Goal: Task Accomplishment & Management: Manage account settings

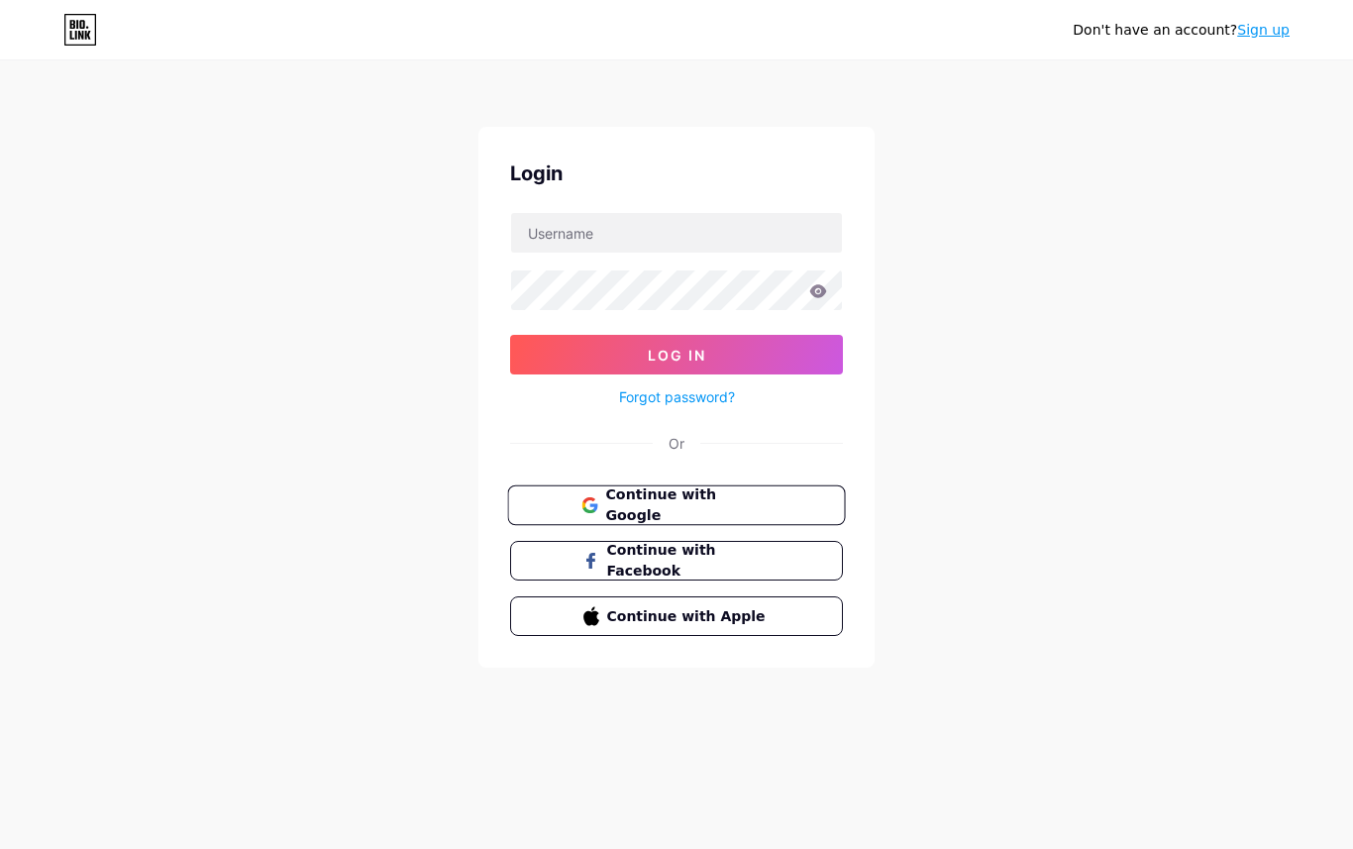
click at [678, 493] on span "Continue with Google" at bounding box center [687, 505] width 165 height 43
click at [577, 202] on div "Login Log In Forgot password? Or Continue with Google Continue with Facebook Co…" at bounding box center [676, 397] width 396 height 541
click at [566, 228] on input "text" at bounding box center [676, 233] width 331 height 40
click at [546, 498] on button "Continue with Google" at bounding box center [676, 505] width 338 height 41
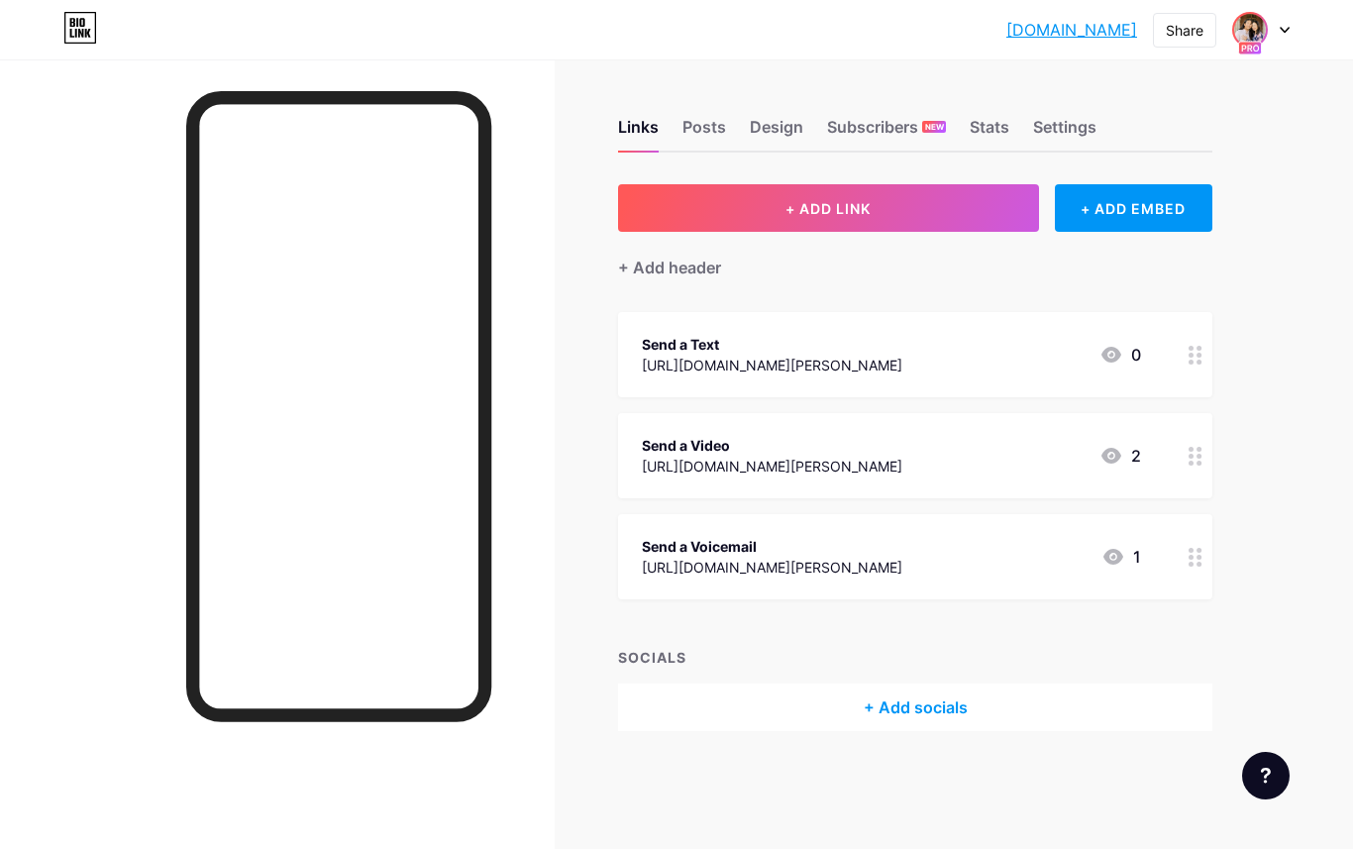
click at [1238, 35] on img at bounding box center [1250, 30] width 32 height 32
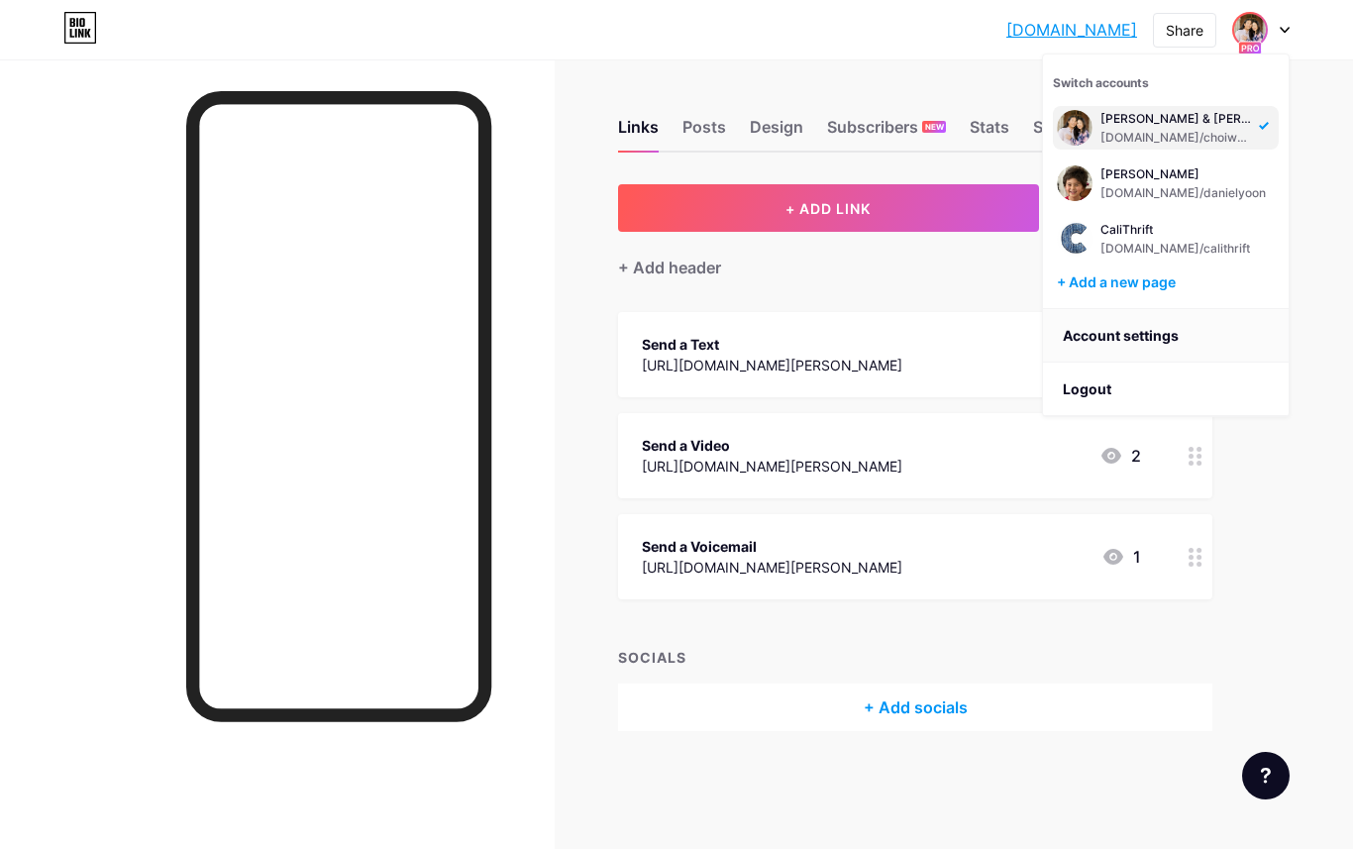
click at [1084, 335] on link "Account settings" at bounding box center [1166, 335] width 246 height 53
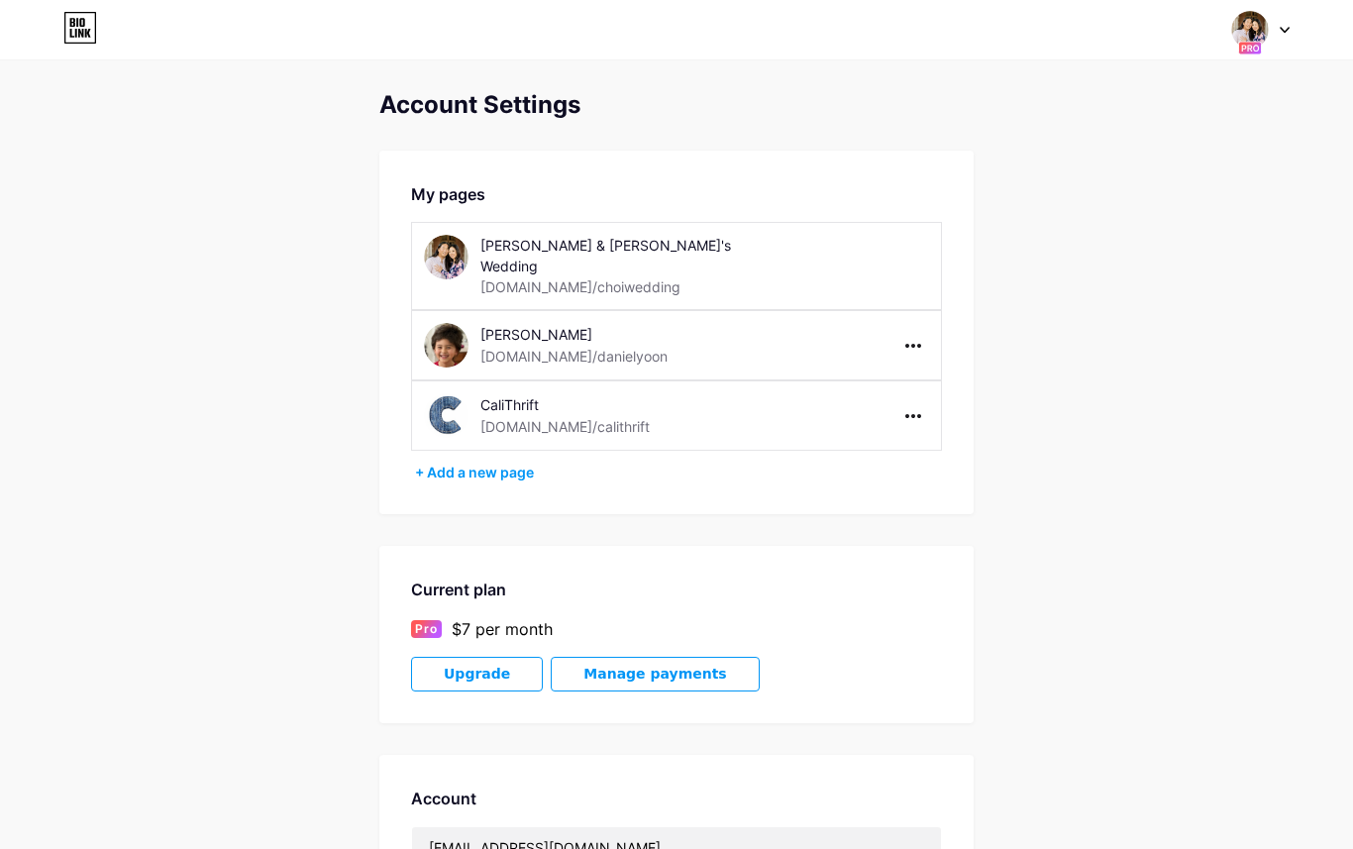
scroll to position [132, 0]
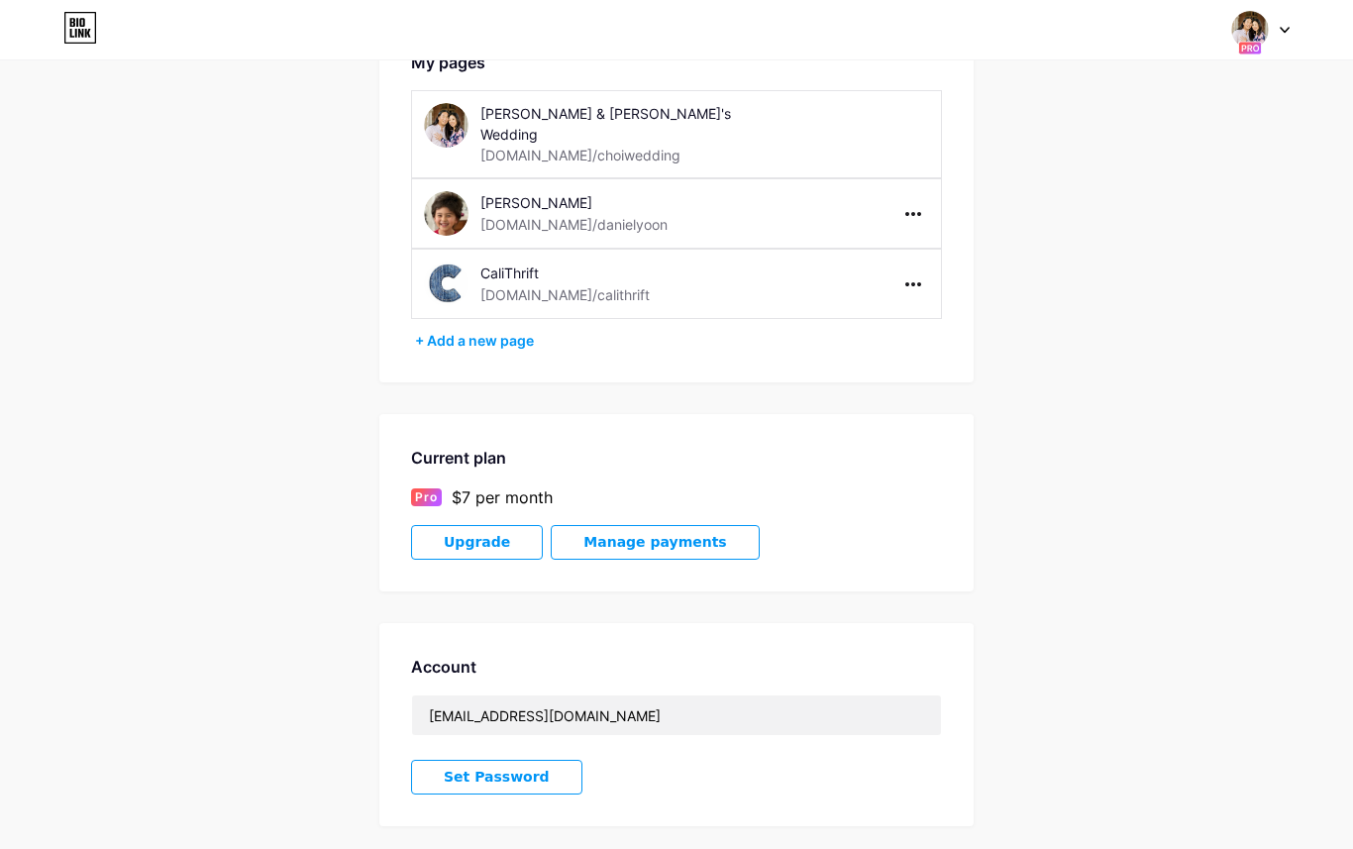
click at [628, 534] on span "Manage payments" at bounding box center [654, 542] width 143 height 17
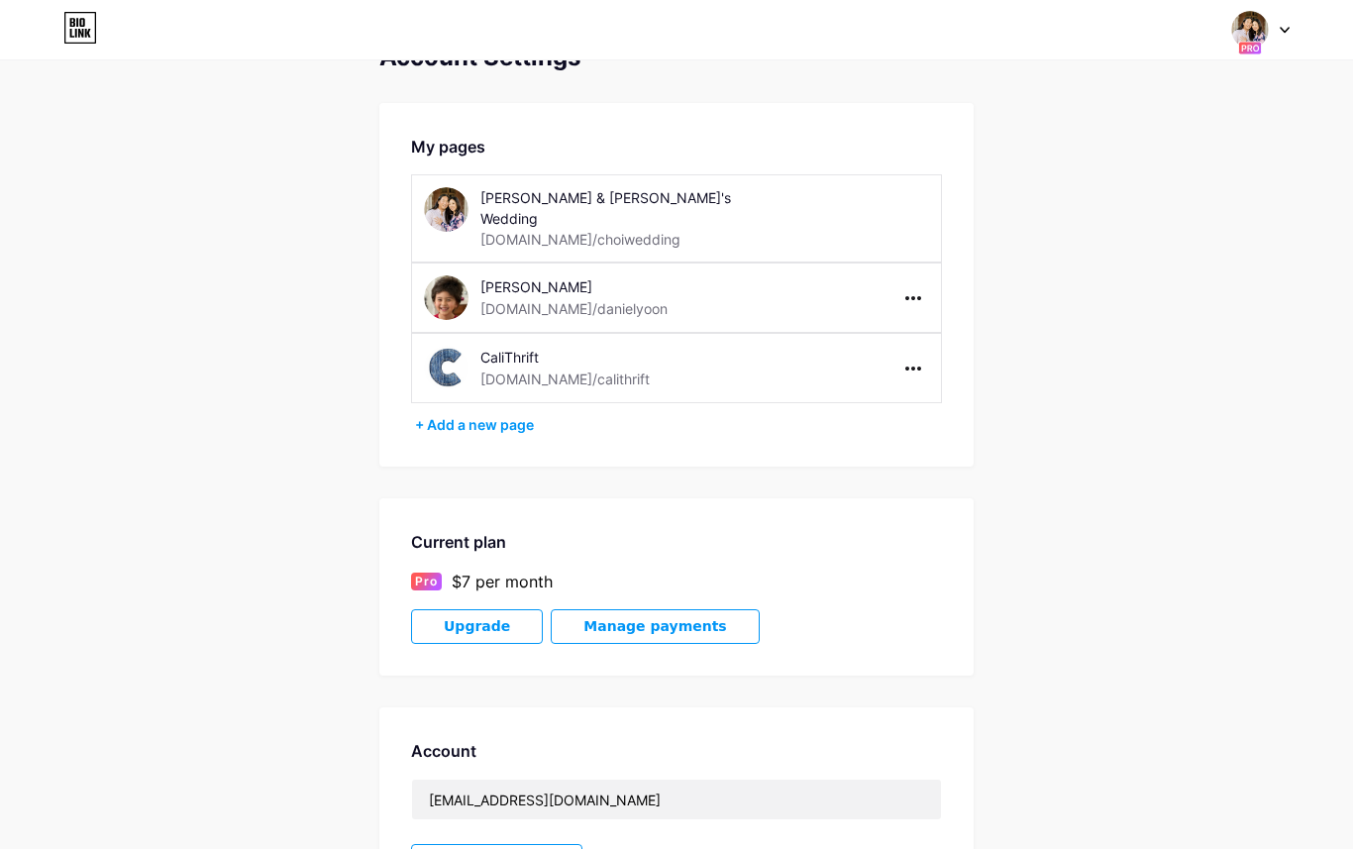
scroll to position [0, 0]
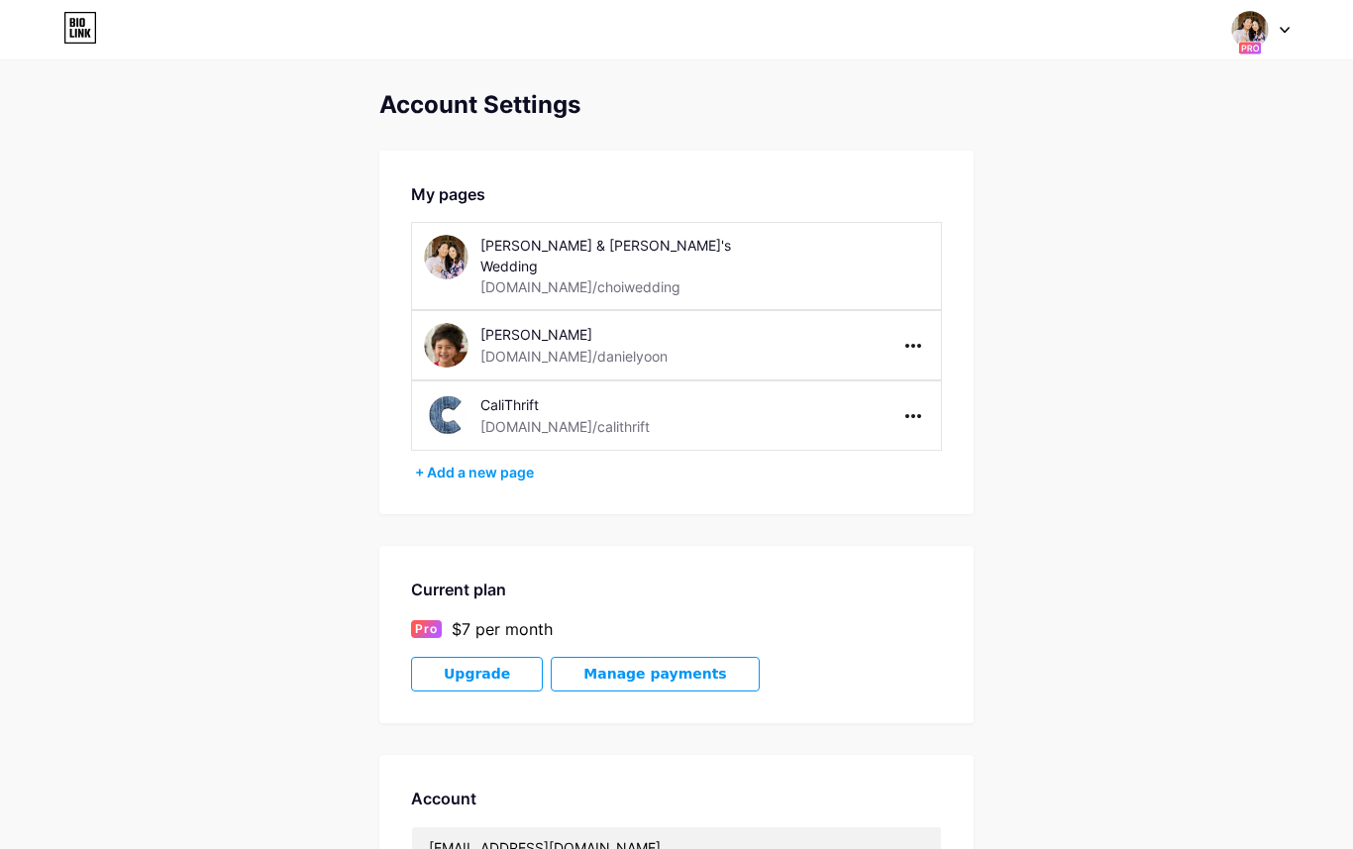
click at [491, 665] on span "Upgrade" at bounding box center [477, 673] width 66 height 17
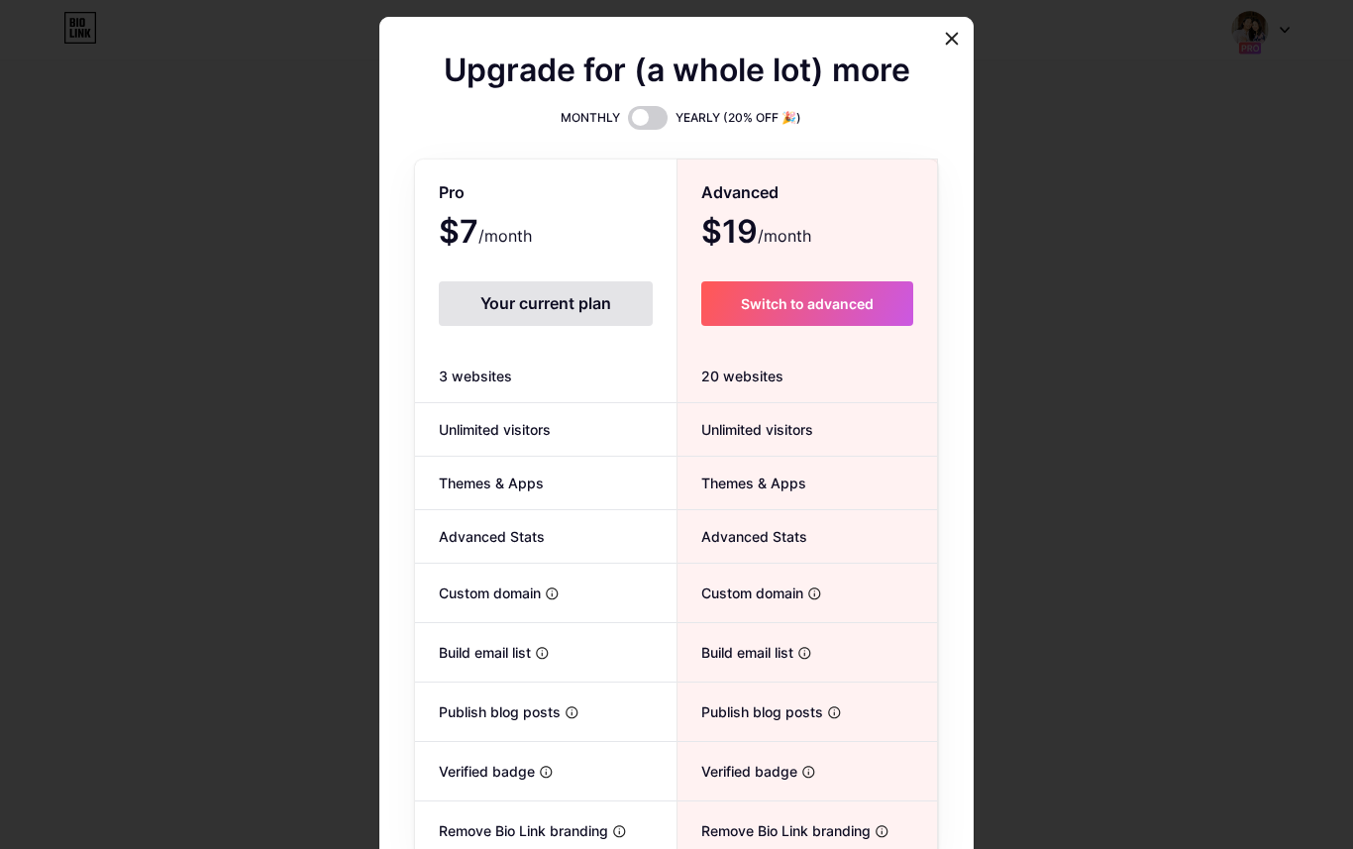
scroll to position [79, 0]
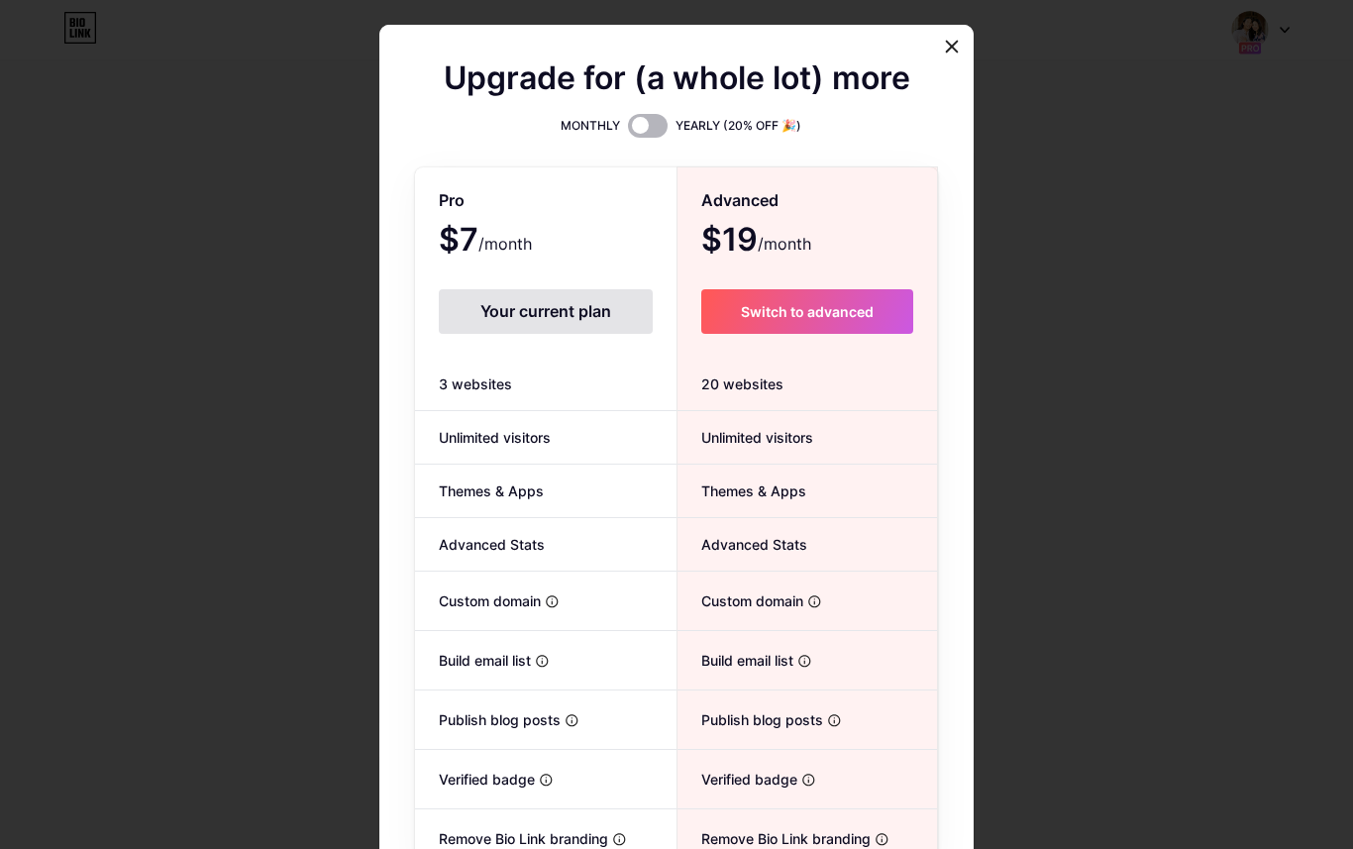
click at [647, 136] on span at bounding box center [648, 126] width 40 height 24
click at [628, 131] on input "checkbox" at bounding box center [628, 131] width 0 height 0
click at [647, 136] on span at bounding box center [648, 126] width 40 height 24
click at [628, 131] on input "checkbox" at bounding box center [628, 131] width 0 height 0
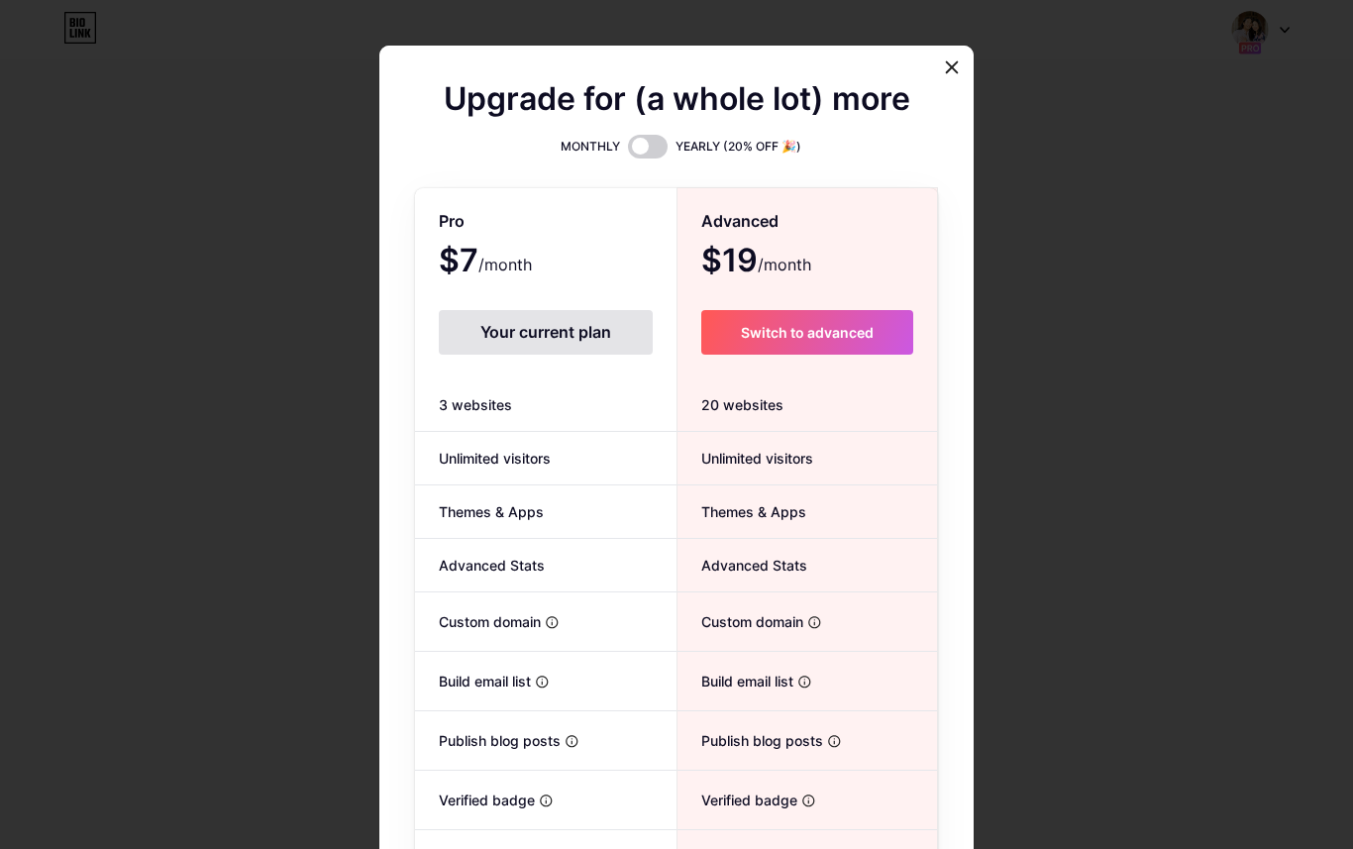
scroll to position [0, 0]
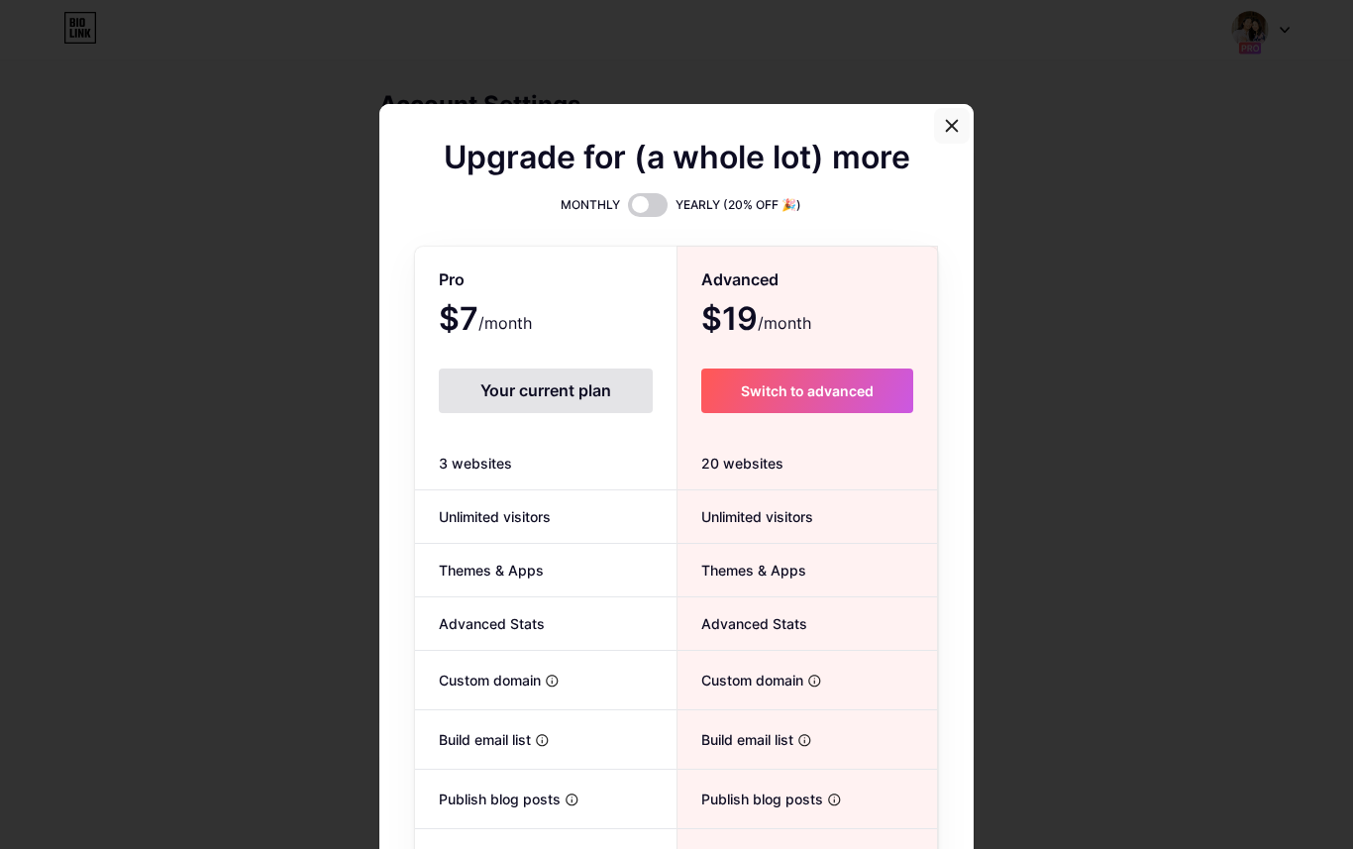
click at [952, 124] on icon at bounding box center [952, 125] width 11 height 11
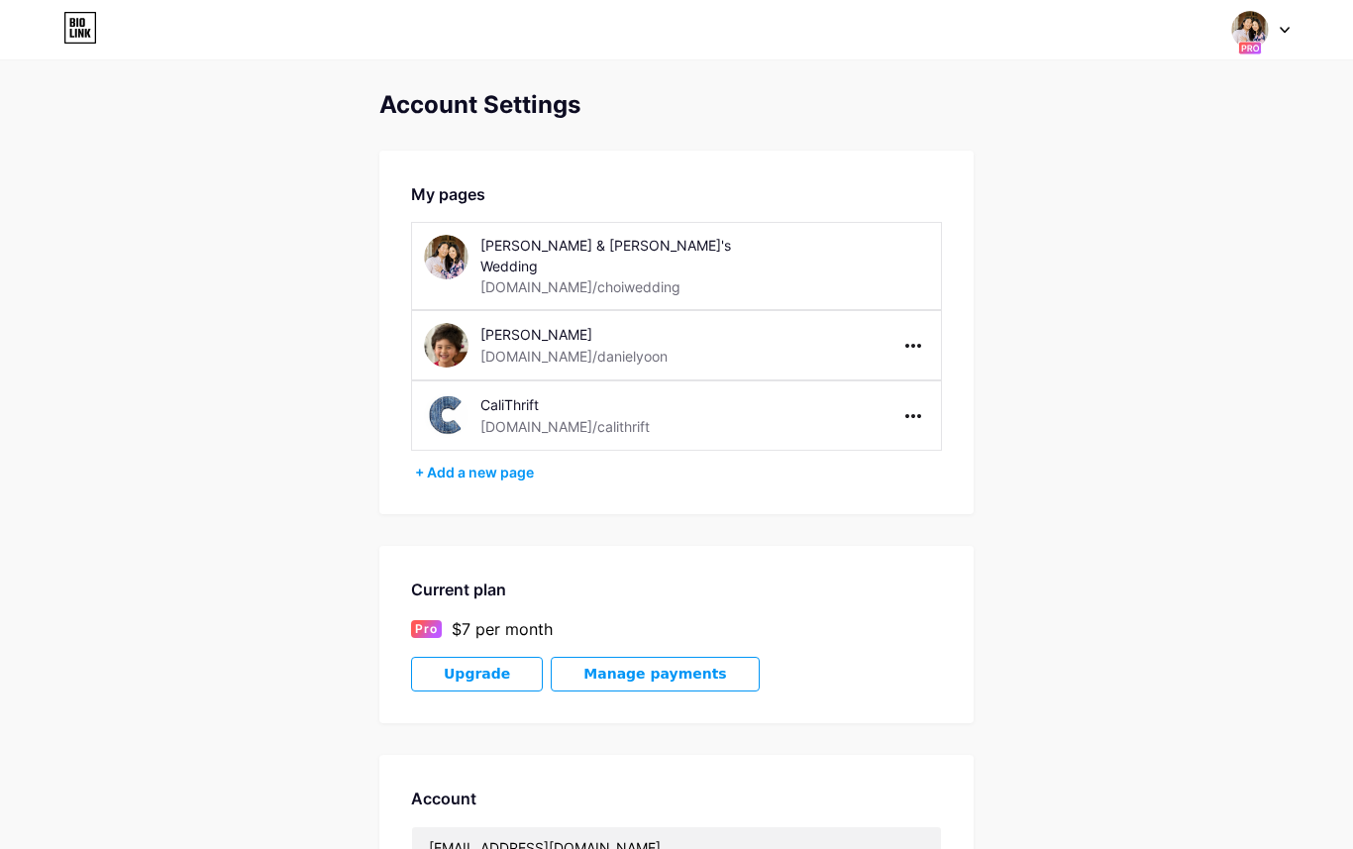
click at [1250, 334] on div "Account Settings My pages Paul & Esther's Wedding bio.link/choiwedding Daniel Y…" at bounding box center [676, 637] width 1353 height 1092
click at [560, 394] on div "CaliThrift" at bounding box center [594, 404] width 228 height 21
click at [527, 324] on div "[PERSON_NAME]" at bounding box center [620, 334] width 280 height 21
click at [539, 276] on div "[DOMAIN_NAME]/choiwedding" at bounding box center [580, 286] width 200 height 21
click at [498, 346] on div "[DOMAIN_NAME]/danielyoon" at bounding box center [573, 356] width 187 height 21
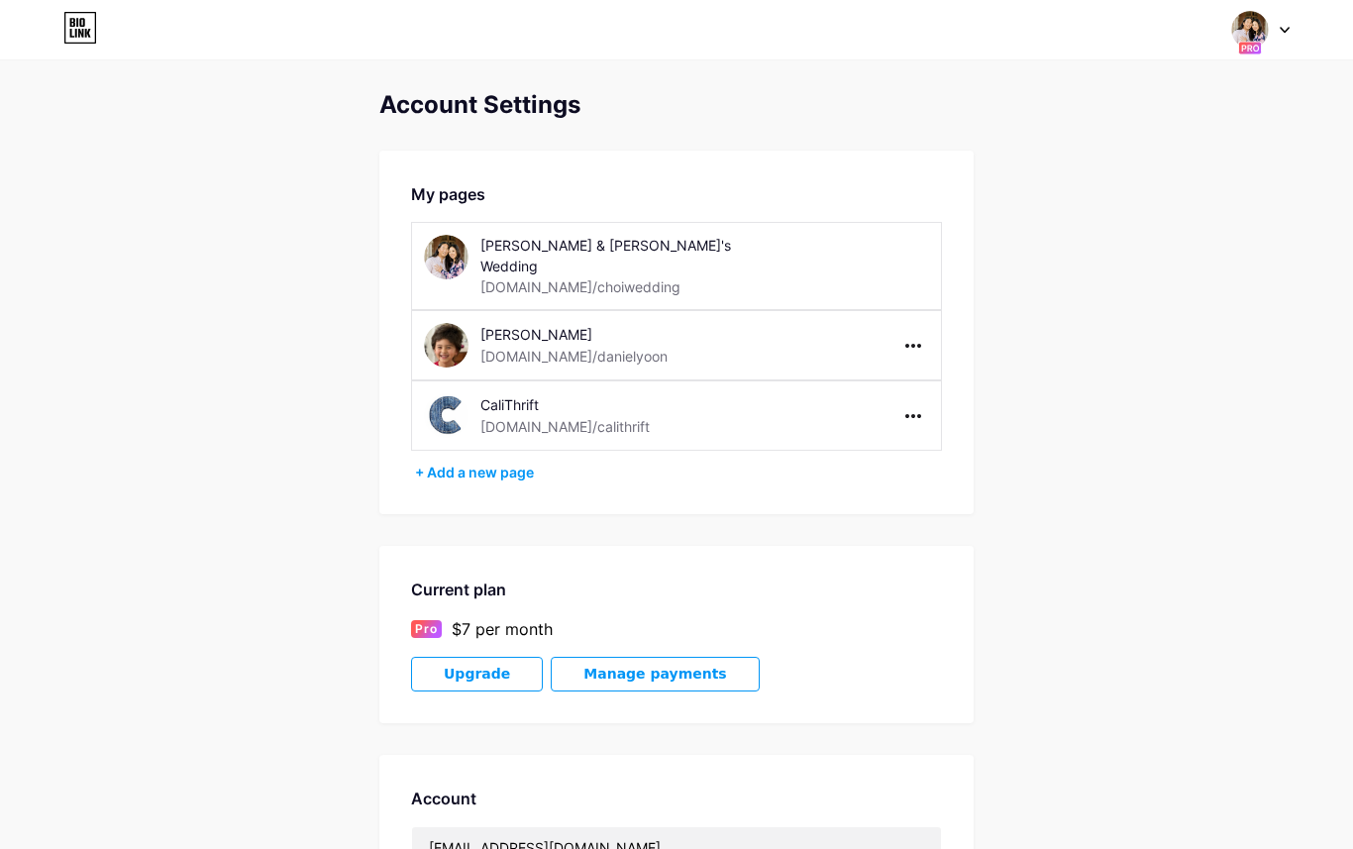
click at [447, 325] on img at bounding box center [446, 345] width 45 height 45
click at [1262, 16] on img at bounding box center [1250, 30] width 38 height 38
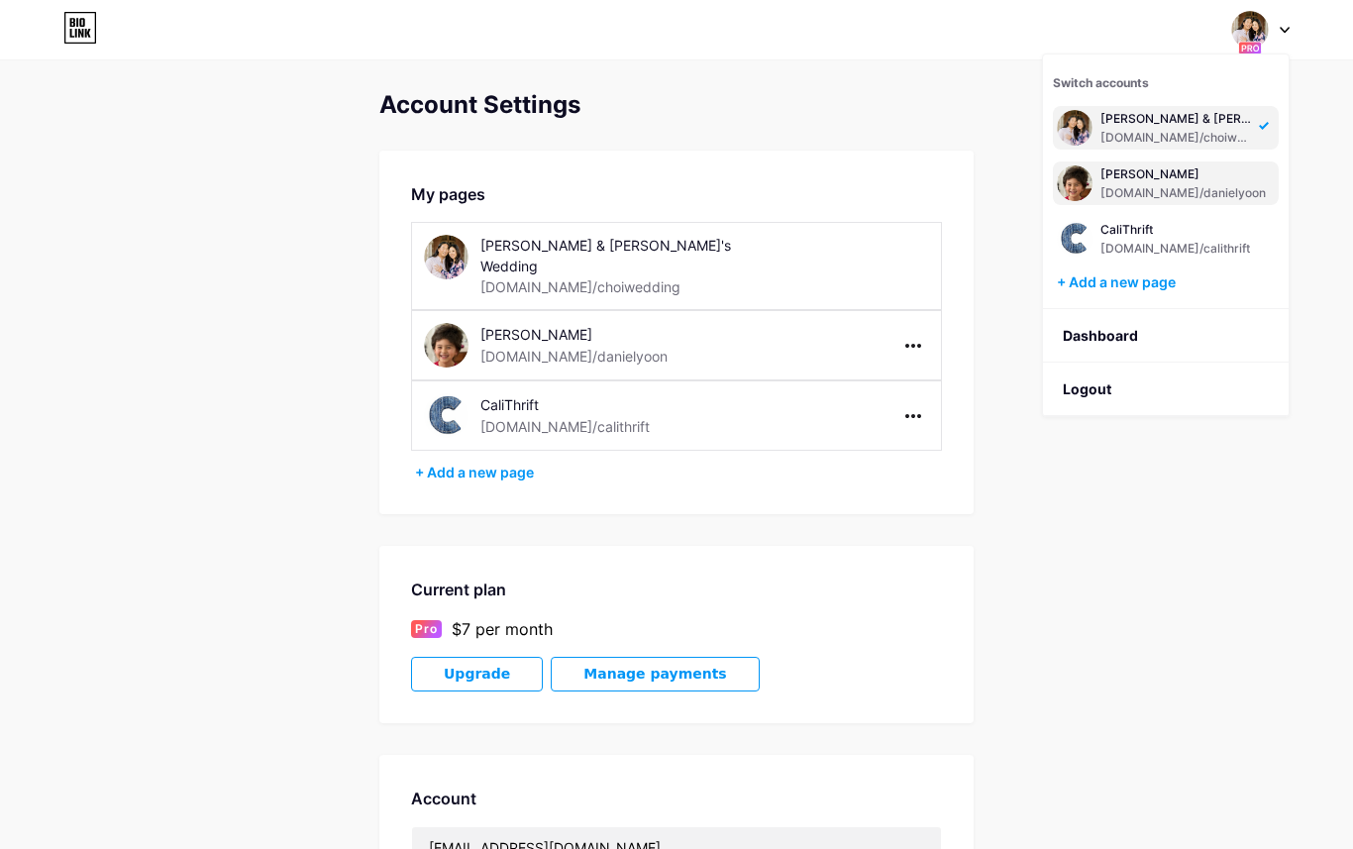
click at [1134, 178] on div "[PERSON_NAME]" at bounding box center [1182, 174] width 165 height 16
